Goal: Task Accomplishment & Management: Manage account settings

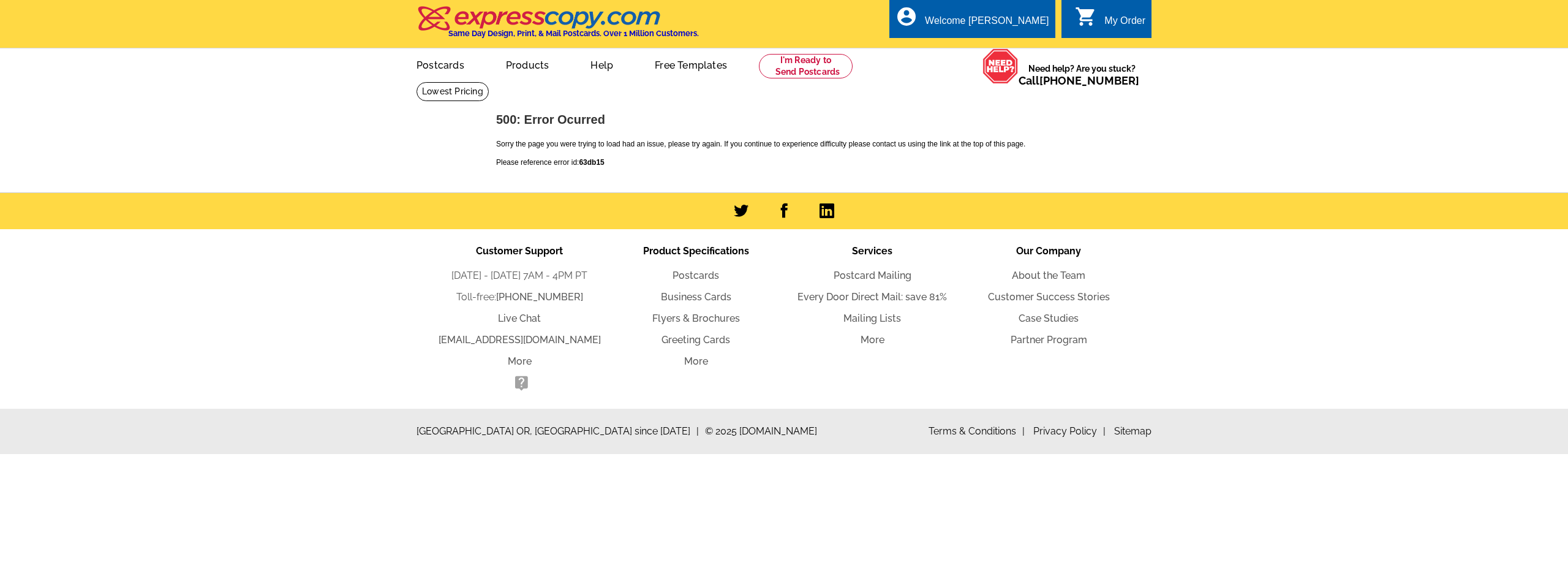
click at [1099, 17] on link "0 shopping_cart My Order" at bounding box center [1109, 21] width 70 height 15
click at [1028, 21] on div "Welcome [PERSON_NAME]" at bounding box center [986, 24] width 124 height 17
click at [1026, 50] on link "My Account" at bounding box center [1018, 46] width 53 height 11
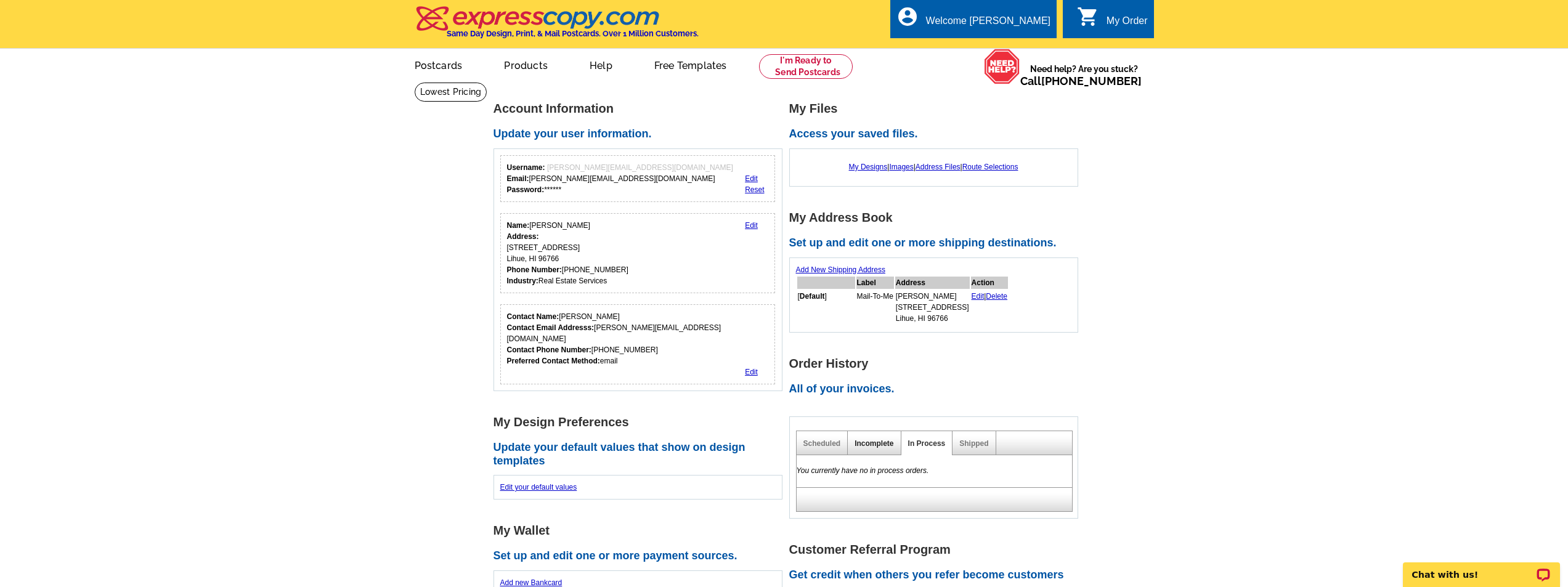
click at [882, 446] on link "Incomplete" at bounding box center [874, 443] width 39 height 9
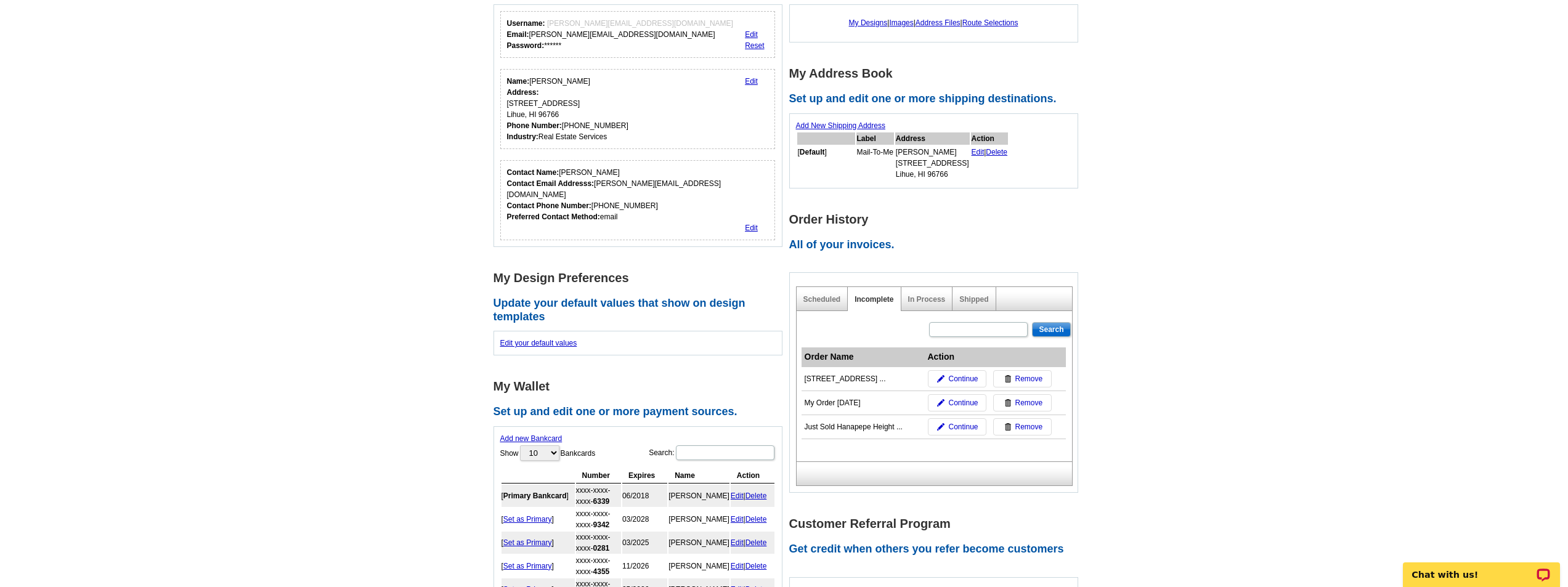
scroll to position [185, 0]
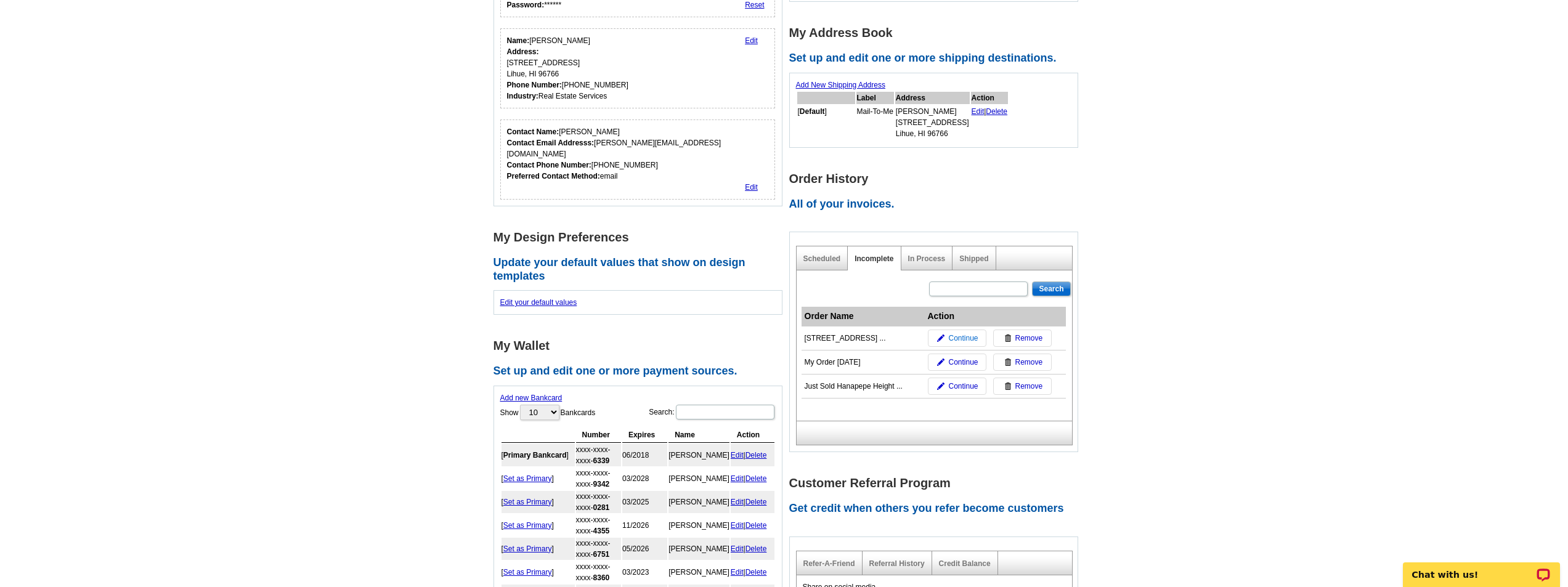
click at [942, 338] on img at bounding box center [941, 338] width 8 height 8
